Goal: Navigation & Orientation: Find specific page/section

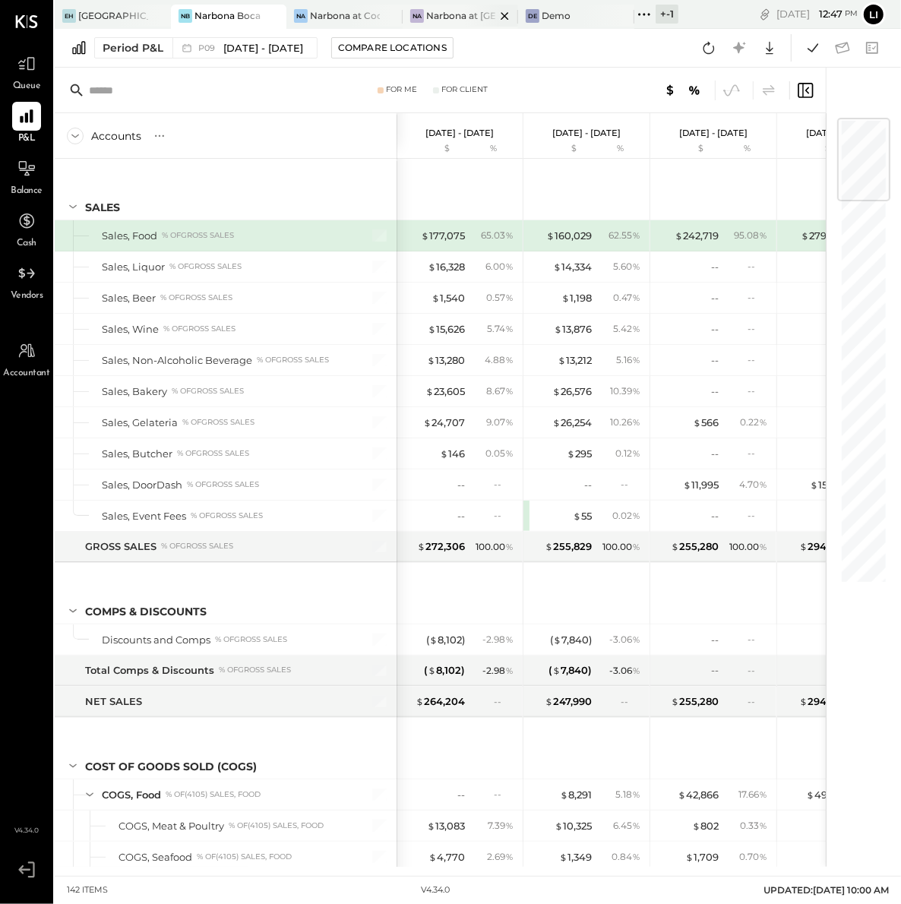
click at [440, 9] on div "Narbona at [GEOGRAPHIC_DATA] LLC" at bounding box center [461, 15] width 70 height 13
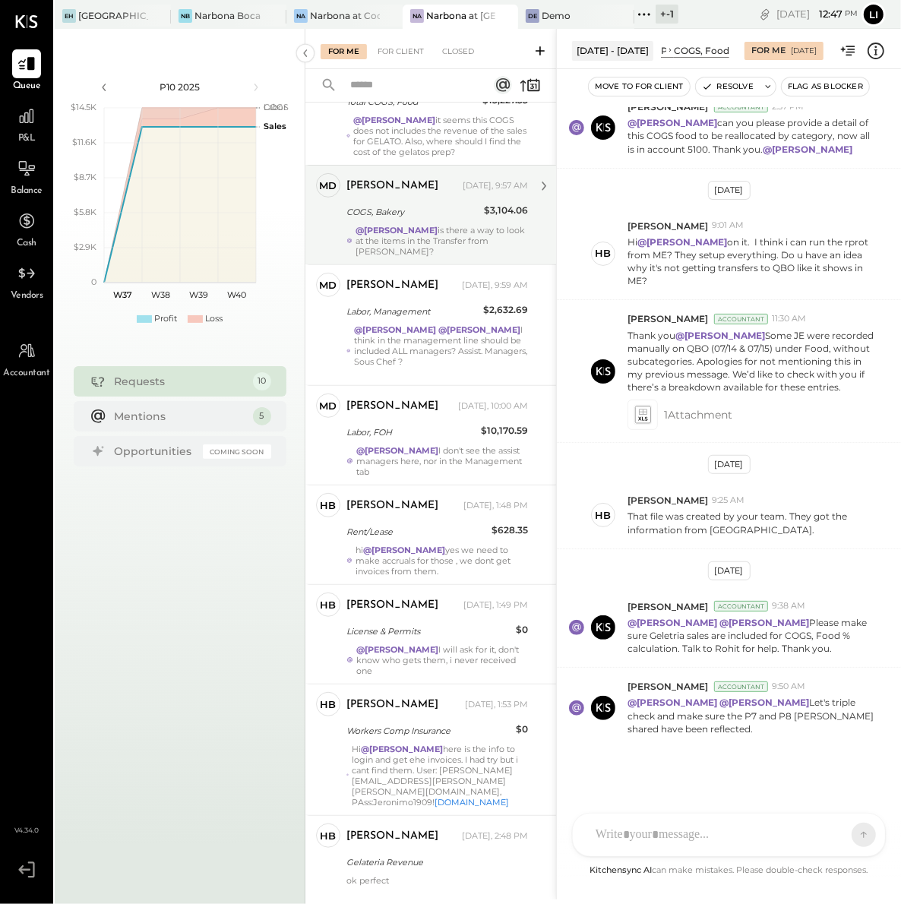
scroll to position [376, 0]
